Goal: Task Accomplishment & Management: Complete application form

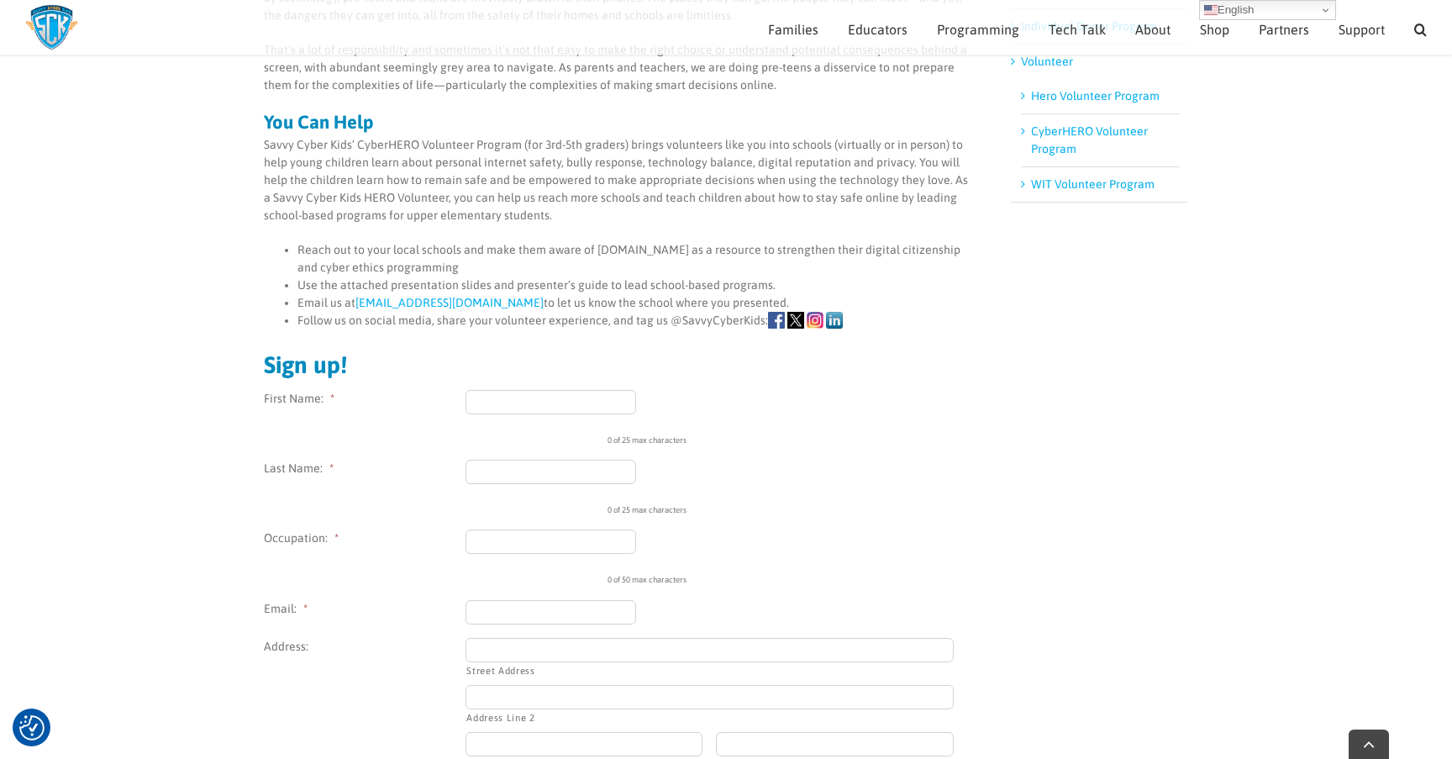
scroll to position [385, 0]
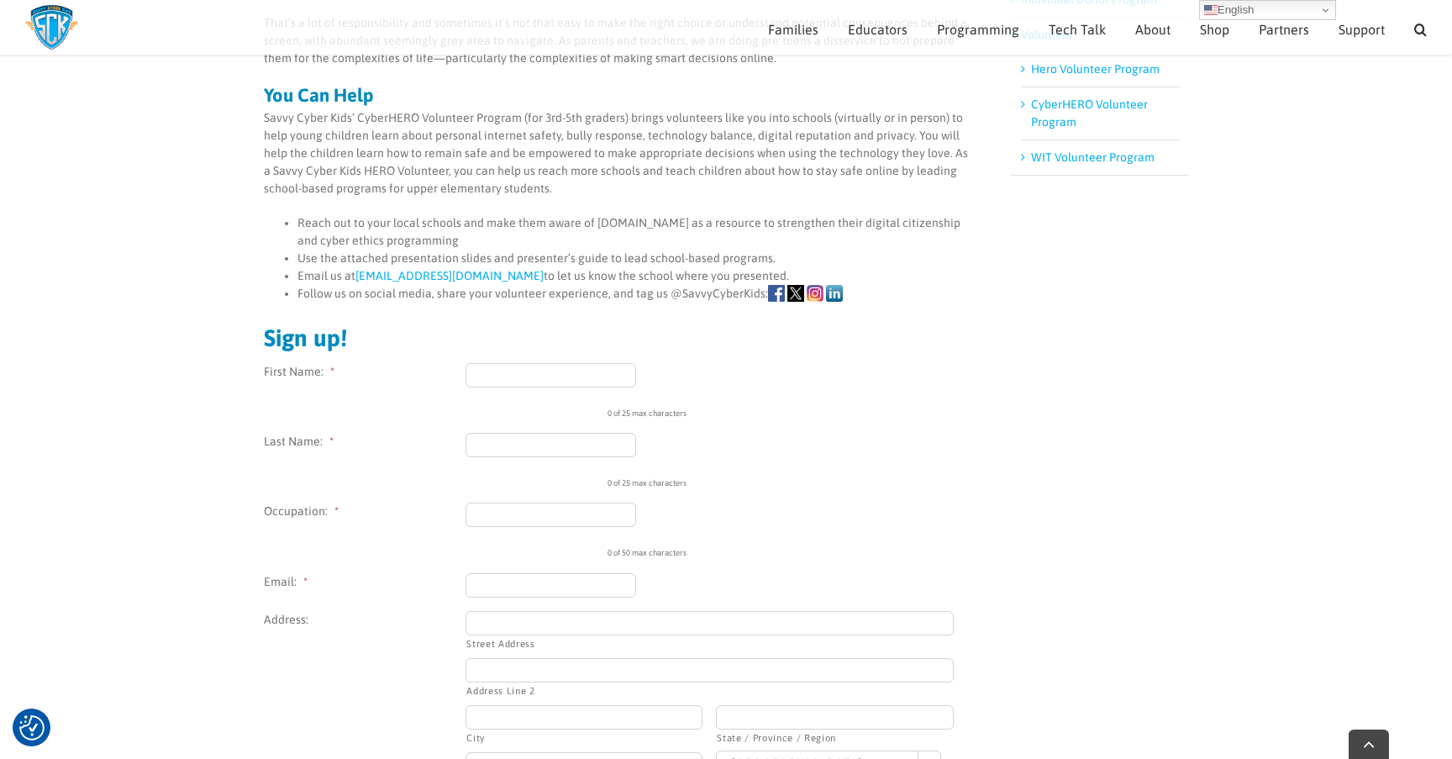
click at [591, 378] on input "First Name: *" at bounding box center [551, 375] width 171 height 24
type input "Christine"
click at [577, 445] on input "Last Name: *" at bounding box center [551, 445] width 171 height 24
type input "Danh"
click at [519, 514] on input "Occupation: *" at bounding box center [551, 515] width 171 height 24
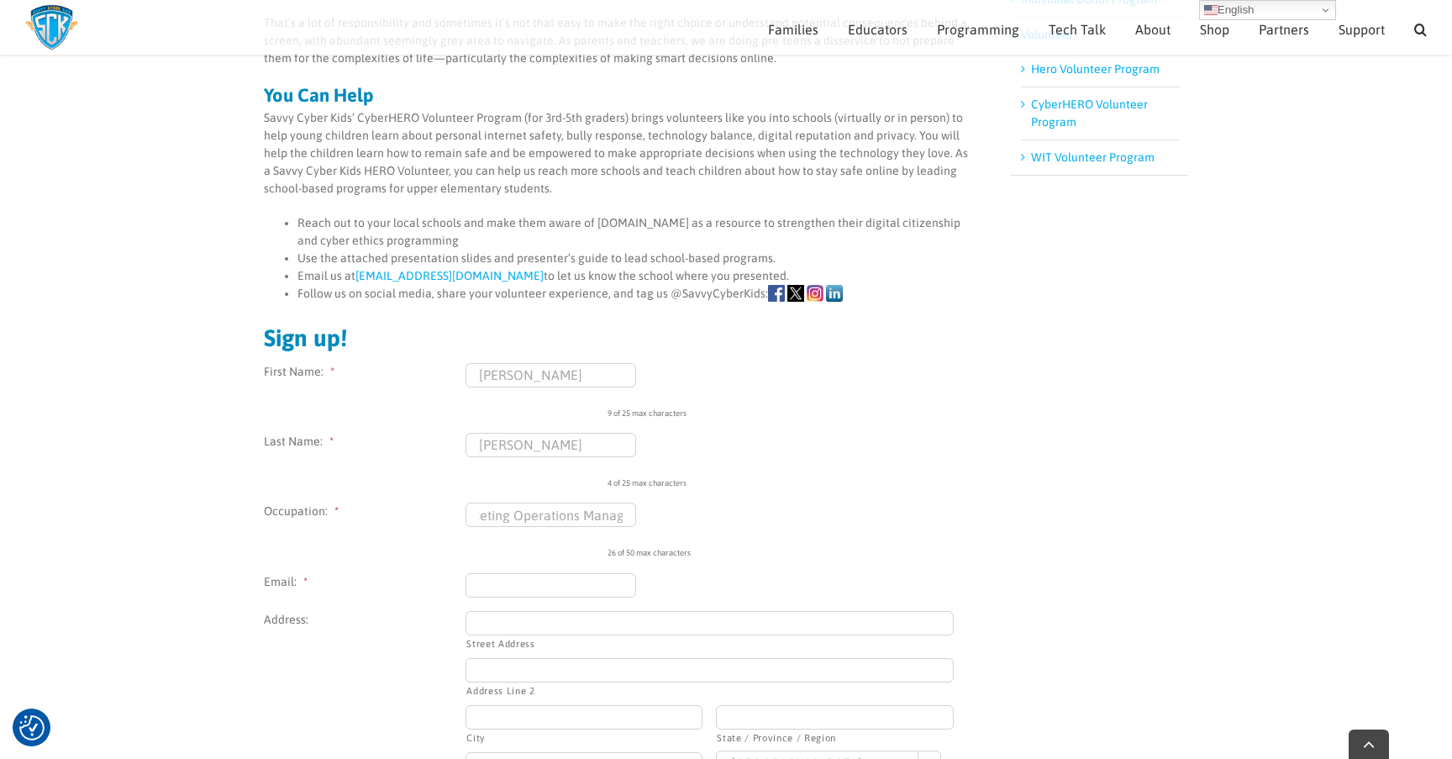
scroll to position [0, 41]
type input "Marketing Operations Manager"
click at [489, 593] on input "Email: *" at bounding box center [551, 585] width 171 height 24
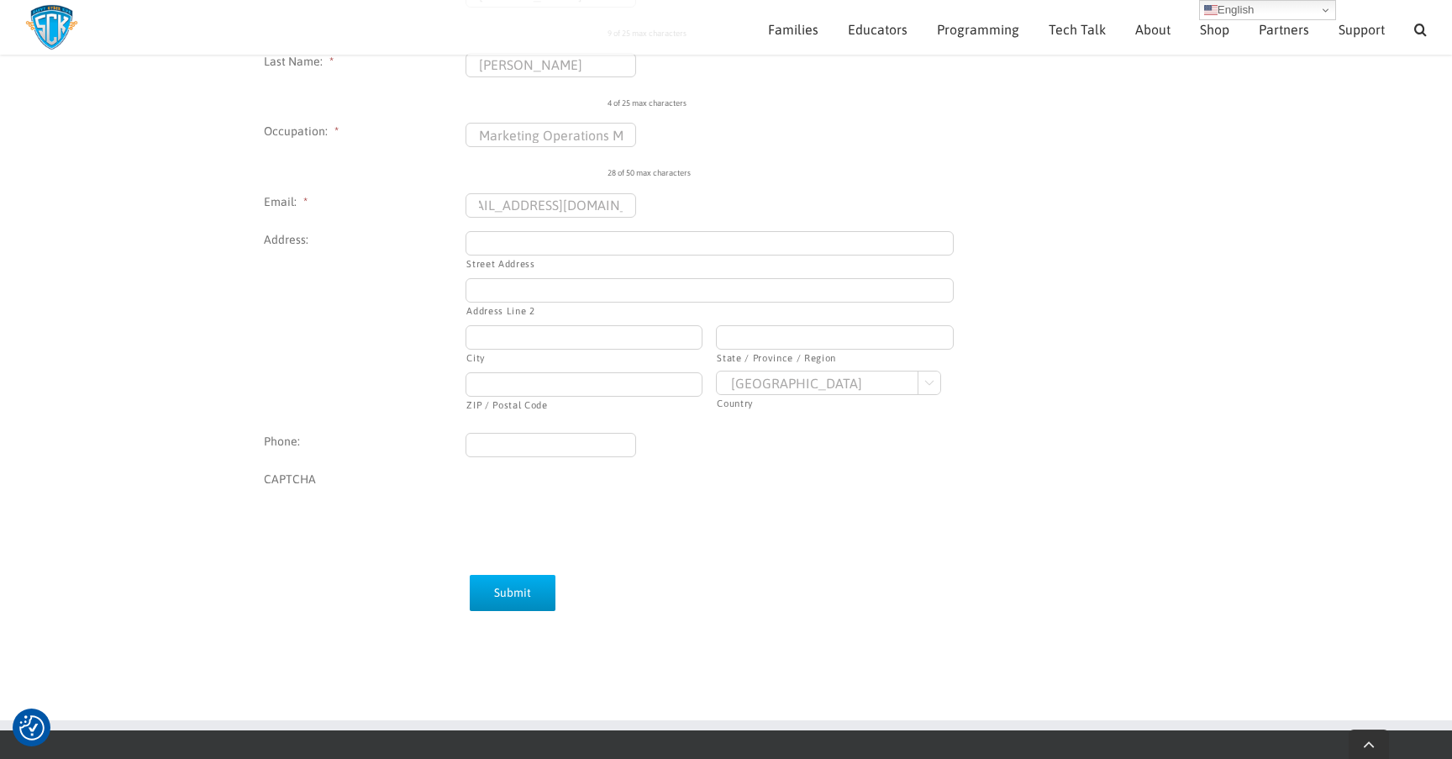
scroll to position [772, 0]
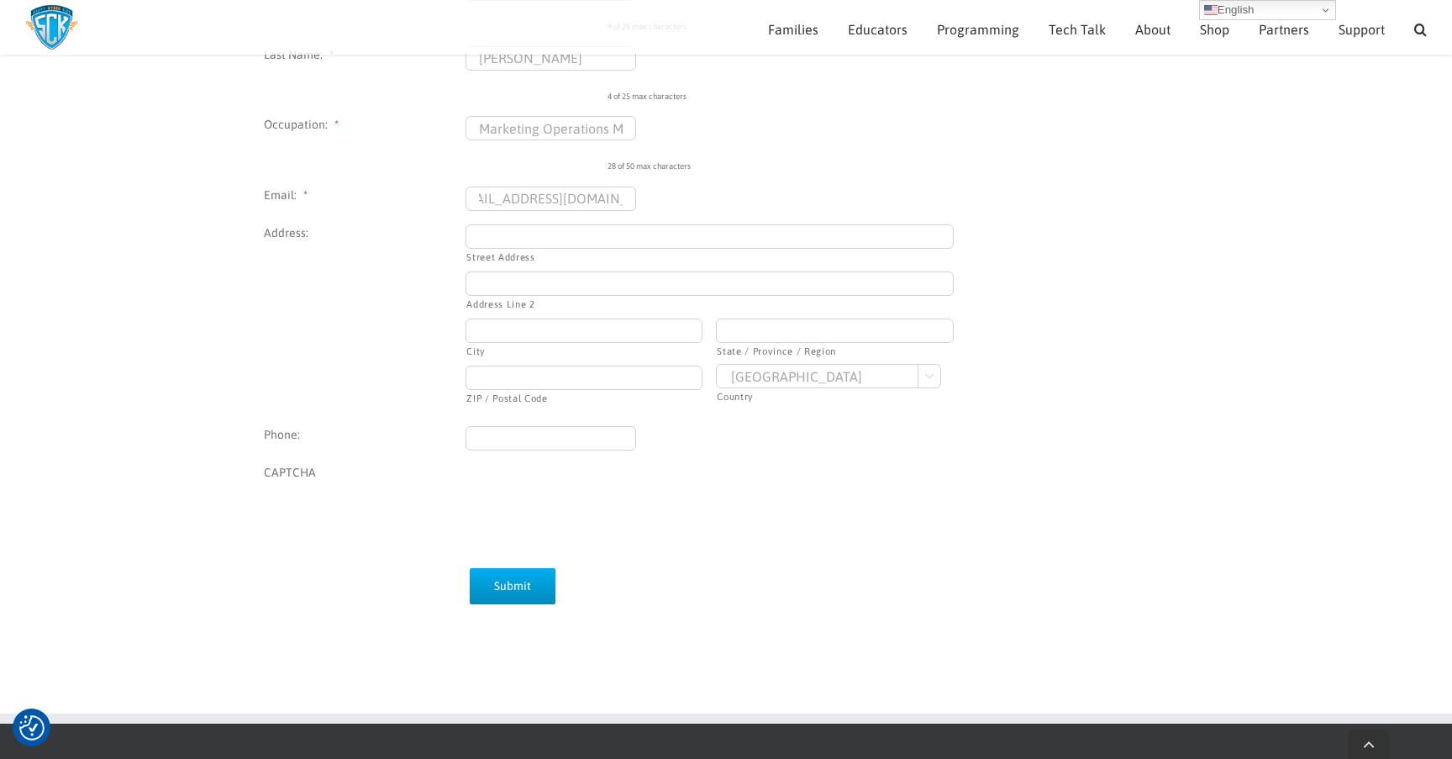
type input "christinedanh67@gmail.com"
click at [520, 580] on input "Submit" at bounding box center [513, 586] width 86 height 36
